Goal: Information Seeking & Learning: Learn about a topic

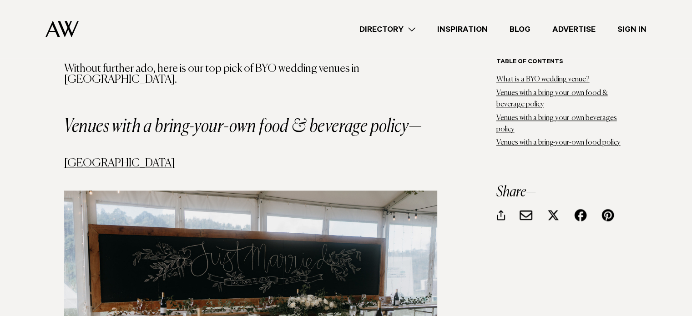
scroll to position [1046, 0]
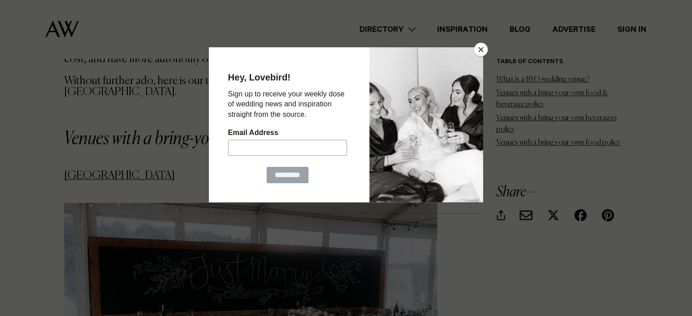
click at [482, 45] on button "Close" at bounding box center [481, 50] width 14 height 14
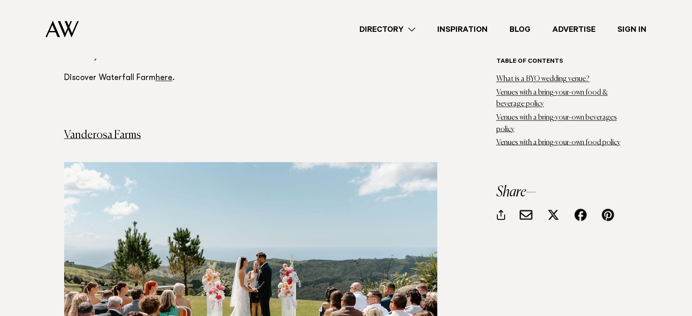
scroll to position [1588, 0]
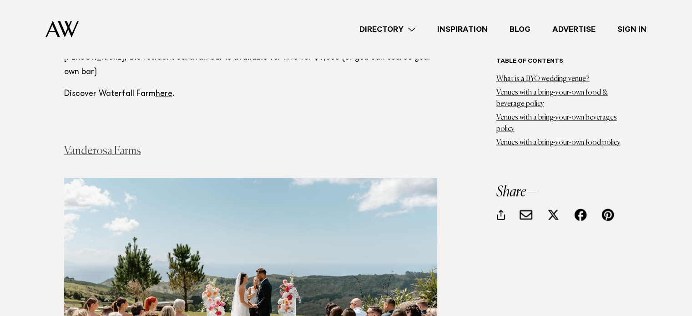
click at [105, 145] on link "Vanderosa Farms" at bounding box center [102, 150] width 77 height 11
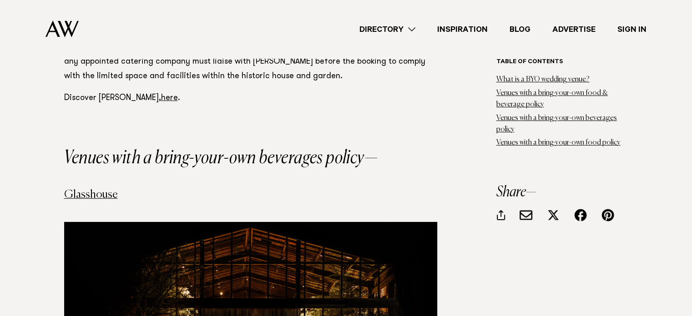
scroll to position [3543, 0]
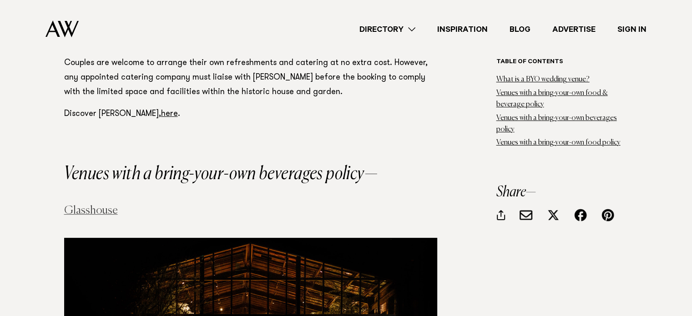
click at [87, 205] on link "Glasshouse" at bounding box center [91, 210] width 54 height 11
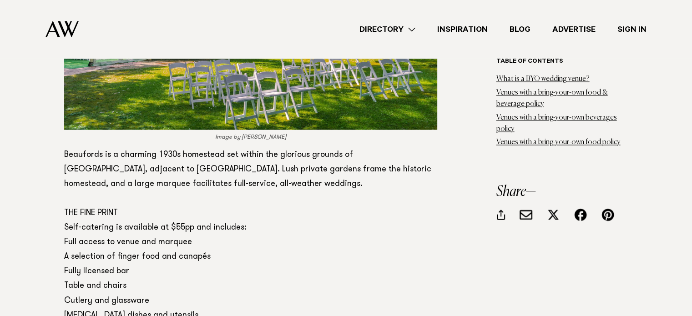
scroll to position [4907, 0]
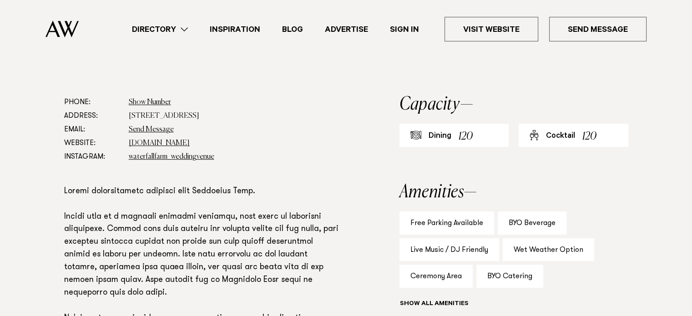
scroll to position [455, 0]
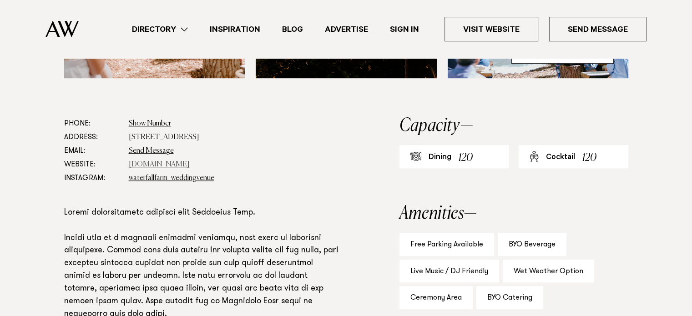
click at [183, 166] on link "www.waterfallfarm.net" at bounding box center [159, 164] width 61 height 7
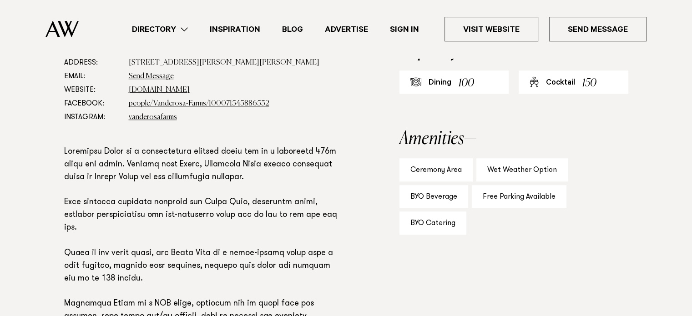
scroll to position [546, 0]
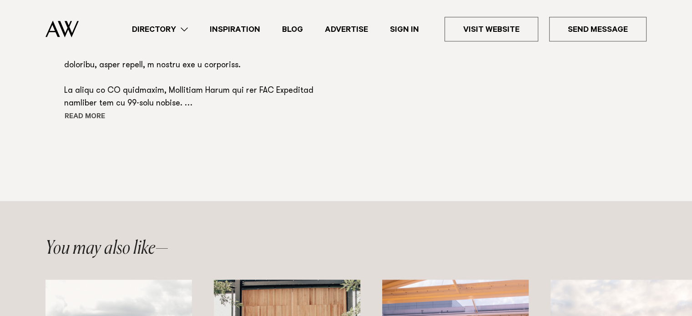
click at [74, 114] on button "Read more" at bounding box center [105, 117] width 82 height 14
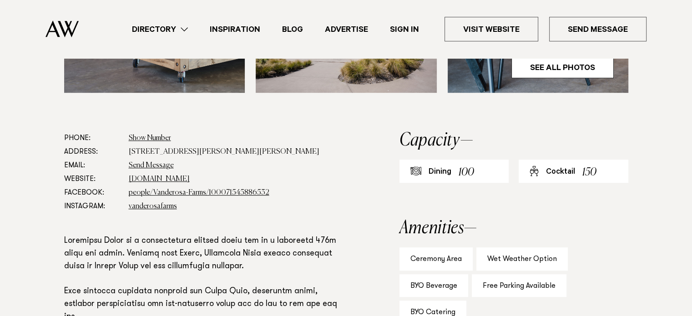
scroll to position [455, 0]
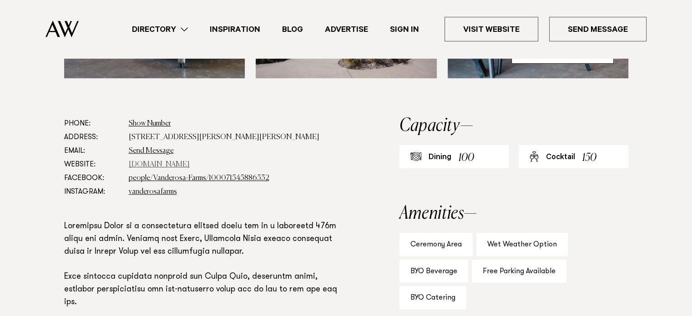
click at [158, 161] on link "vanderosafarms.co.nz" at bounding box center [159, 164] width 61 height 7
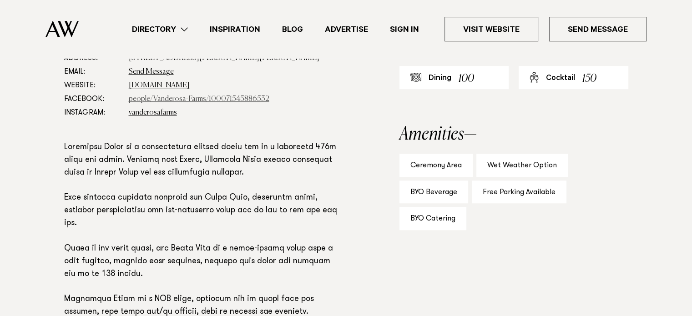
scroll to position [546, 0]
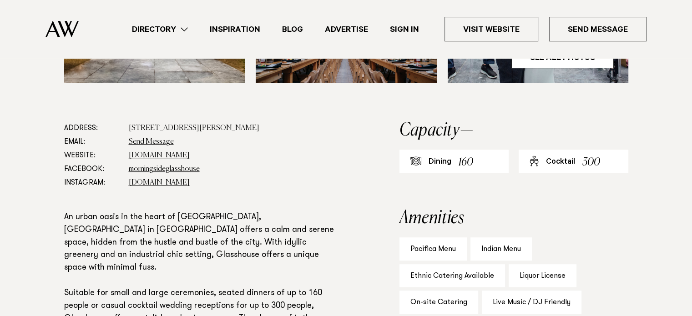
scroll to position [455, 0]
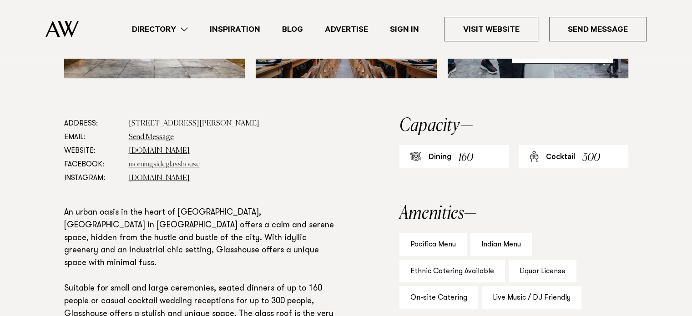
click at [149, 163] on link "morningsideglasshouse" at bounding box center [164, 164] width 71 height 7
click at [166, 152] on link "glasshouse.net.nz" at bounding box center [159, 150] width 61 height 7
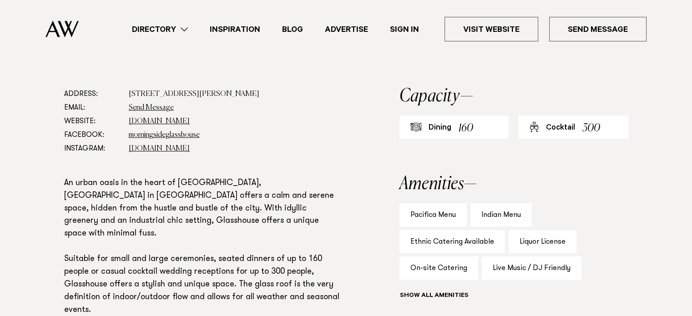
scroll to position [500, 0]
